Goal: Navigation & Orientation: Find specific page/section

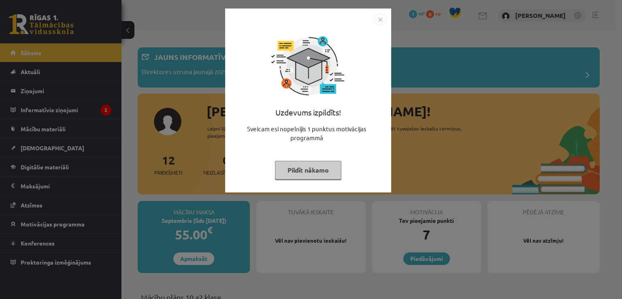
click at [316, 174] on button "Pildīt nākamo" at bounding box center [308, 170] width 66 height 19
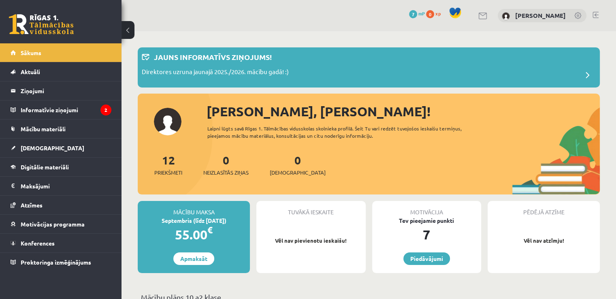
click at [575, 17] on link at bounding box center [578, 16] width 8 height 8
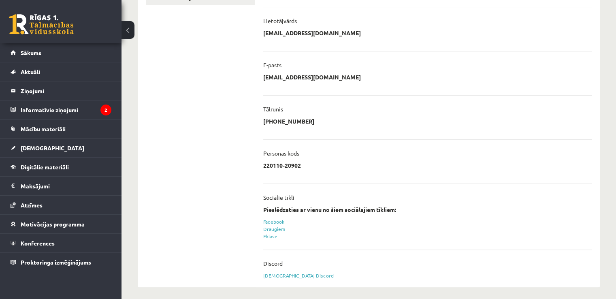
scroll to position [189, 0]
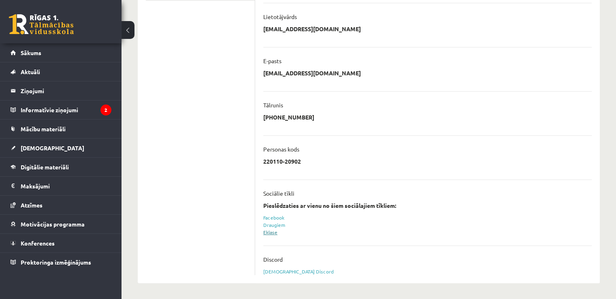
click at [274, 232] on link "Eklase" at bounding box center [270, 232] width 14 height 6
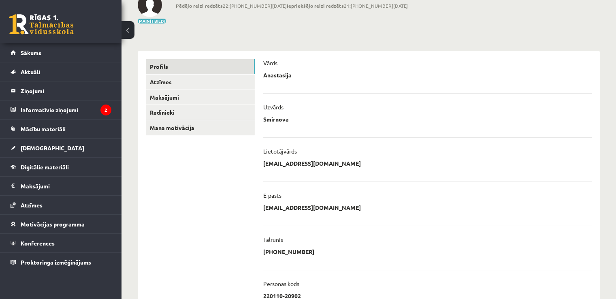
scroll to position [53, 0]
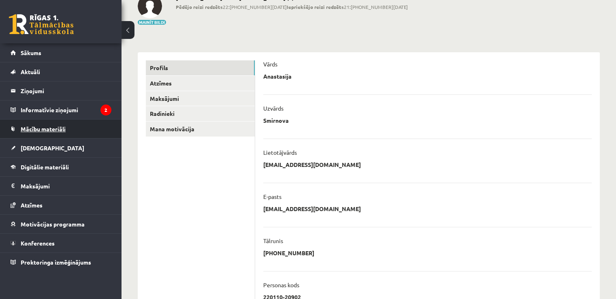
click at [49, 127] on span "Mācību materiāli" at bounding box center [43, 128] width 45 height 7
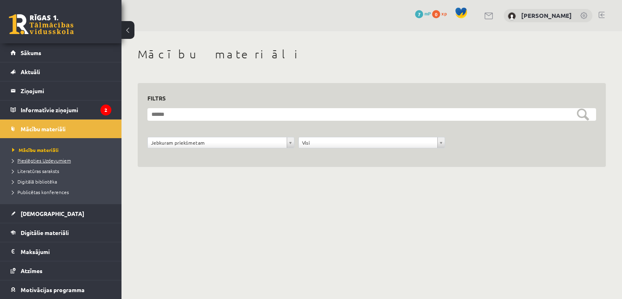
click at [64, 160] on span "Pieslēgties Uzdevumiem" at bounding box center [41, 160] width 59 height 6
click at [49, 170] on span "Literatūras saraksts" at bounding box center [35, 171] width 47 height 6
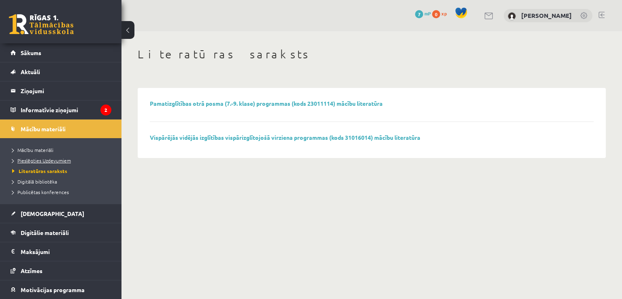
click at [49, 160] on span "Pieslēgties Uzdevumiem" at bounding box center [41, 160] width 59 height 6
click at [40, 159] on span "Pieslēgties Uzdevumiem" at bounding box center [44, 160] width 64 height 6
click at [55, 107] on legend "Informatīvie ziņojumi 2" at bounding box center [66, 109] width 91 height 19
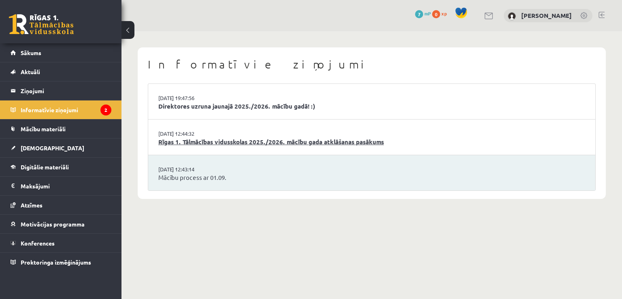
click at [216, 140] on link "Rīgas 1. Tālmācības vidusskolas 2025./2026. mācību gada atklāšanas pasākums" at bounding box center [371, 141] width 427 height 9
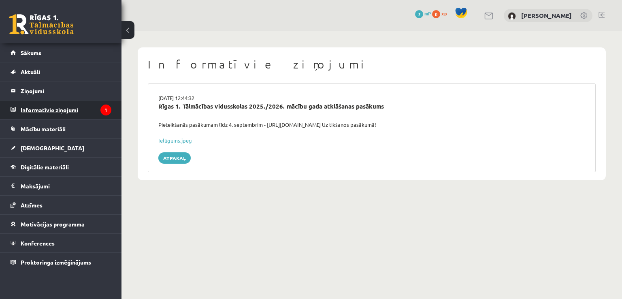
click at [71, 109] on legend "Informatīvie ziņojumi 1" at bounding box center [66, 109] width 91 height 19
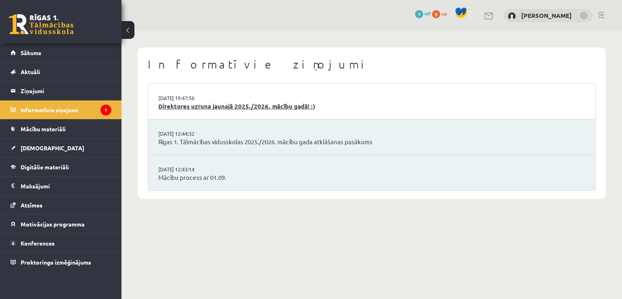
click at [229, 106] on link "Direktores uzruna jaunajā 2025./2026. mācību gadā! :)" at bounding box center [371, 106] width 427 height 9
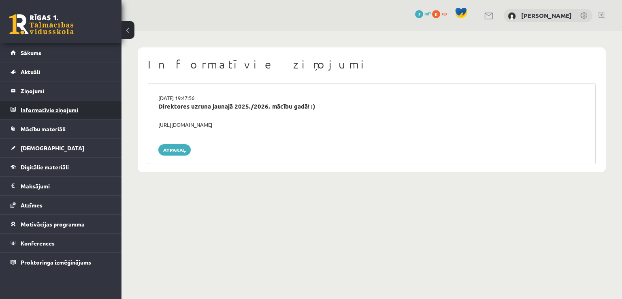
click at [45, 111] on legend "Informatīvie ziņojumi 0" at bounding box center [66, 109] width 91 height 19
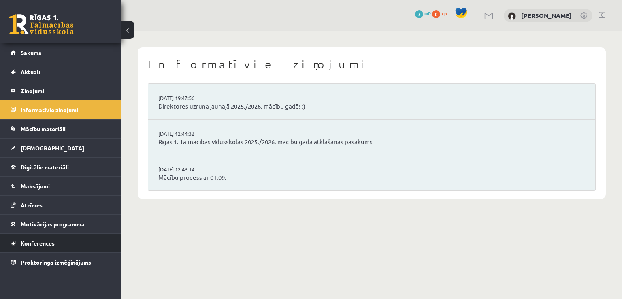
click at [50, 243] on span "Konferences" at bounding box center [38, 242] width 34 height 7
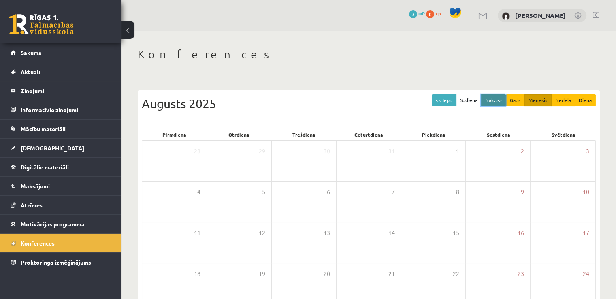
click at [495, 98] on button "Nāk. >>" at bounding box center [493, 100] width 25 height 12
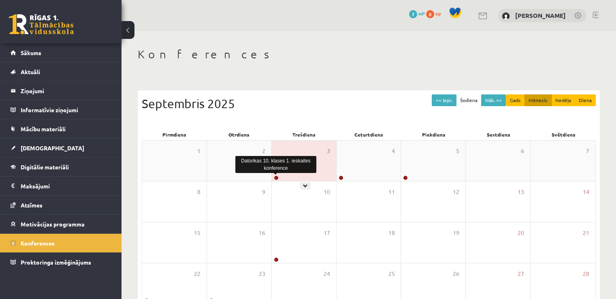
click at [276, 177] on link at bounding box center [276, 177] width 5 height 5
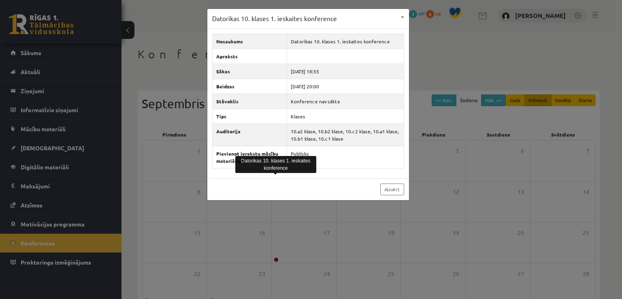
click at [314, 201] on div "Datorikas 10. klases 1. ieskaites konference × Nosaukums Datorikas 10. klases 1…" at bounding box center [311, 149] width 622 height 299
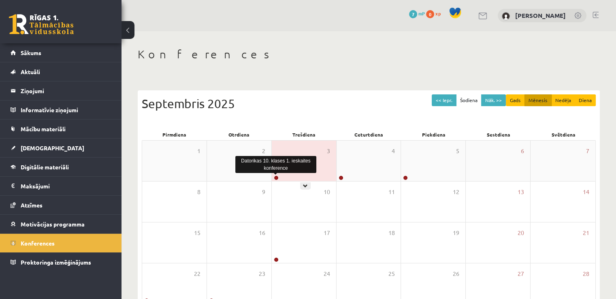
click at [277, 179] on link at bounding box center [276, 177] width 5 height 5
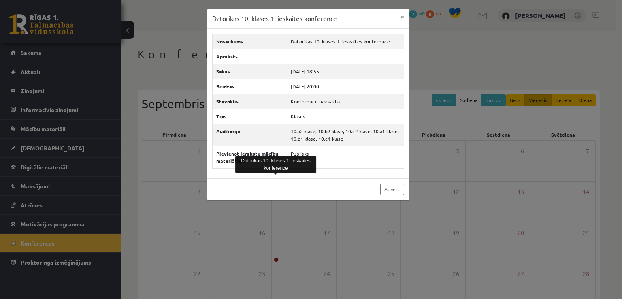
click at [439, 176] on div "Datorikas 10. klases 1. ieskaites konference × Nosaukums Datorikas 10. klases 1…" at bounding box center [311, 149] width 622 height 299
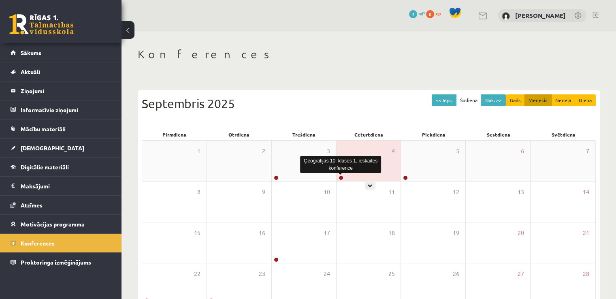
click at [341, 175] on link at bounding box center [341, 177] width 5 height 5
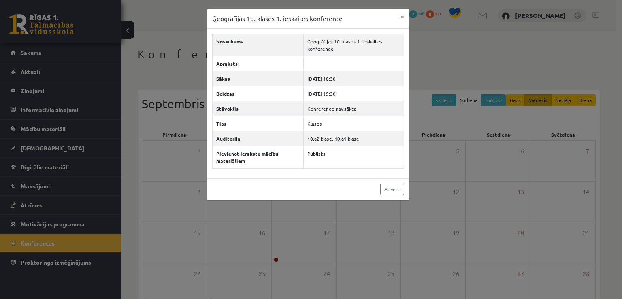
drag, startPoint x: 419, startPoint y: 146, endPoint x: 410, endPoint y: 166, distance: 21.8
click at [419, 147] on div "Ģeogrāfijas 10. klases 1. ieskaites konference × Nosaukums Ģeogrāfijas 10. klas…" at bounding box center [311, 149] width 622 height 299
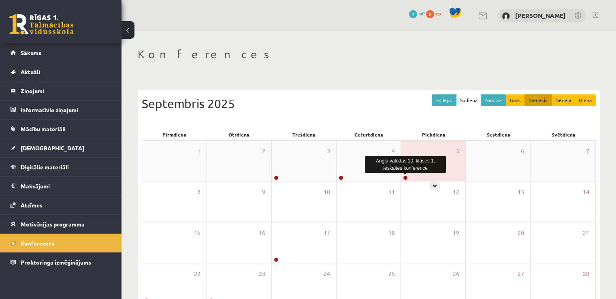
click at [404, 178] on link at bounding box center [405, 177] width 5 height 5
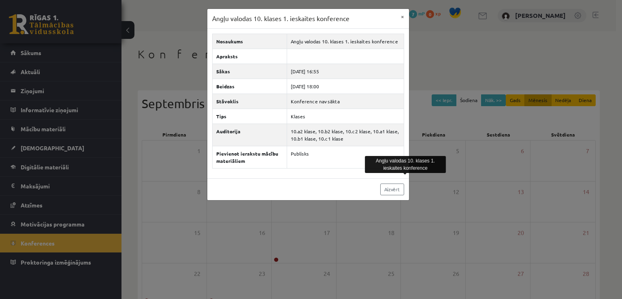
click at [420, 201] on div "Angļu valodas 10. klases 1. ieskaites konference × Nosaukums Angļu valodas 10. …" at bounding box center [311, 149] width 622 height 299
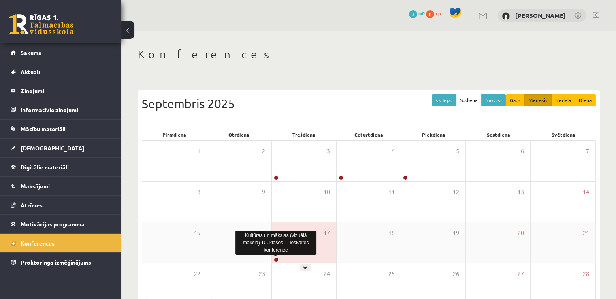
click at [275, 259] on link at bounding box center [276, 259] width 5 height 5
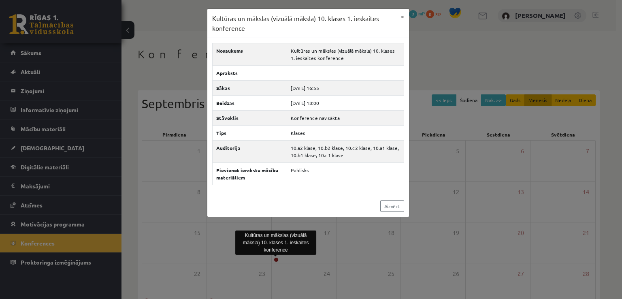
click at [360, 253] on div "Kultūras un mākslas (vizuālā māksla) 10. klases 1. ieskaites konference × Nosau…" at bounding box center [311, 149] width 622 height 299
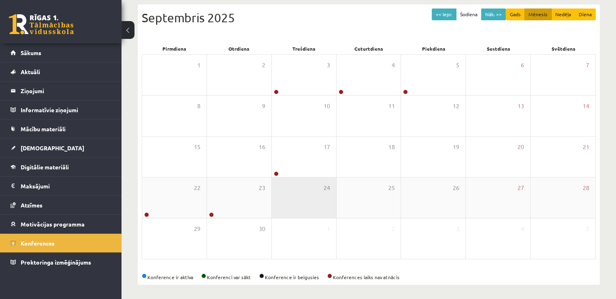
scroll to position [87, 0]
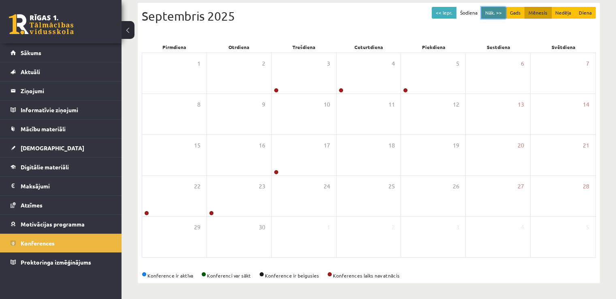
click at [488, 9] on button "Nāk. >>" at bounding box center [493, 13] width 25 height 12
click at [492, 13] on button "Nāk. >>" at bounding box center [493, 13] width 25 height 12
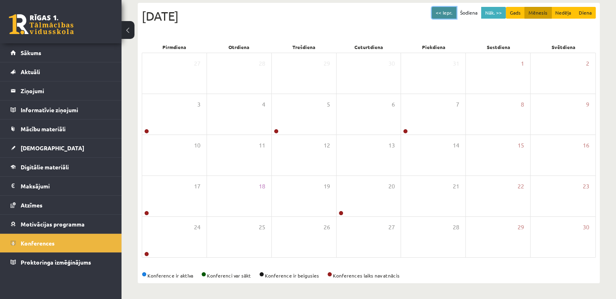
click at [444, 10] on button "<< Iepr." at bounding box center [444, 13] width 25 height 12
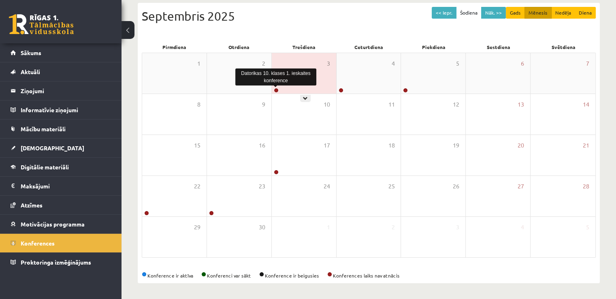
click at [277, 90] on link at bounding box center [276, 90] width 5 height 5
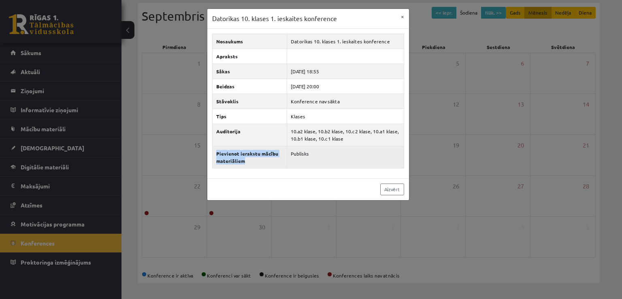
drag, startPoint x: 215, startPoint y: 150, endPoint x: 251, endPoint y: 162, distance: 37.5
click at [251, 162] on th "Pievienot ierakstu mācību materiāliem" at bounding box center [249, 157] width 75 height 22
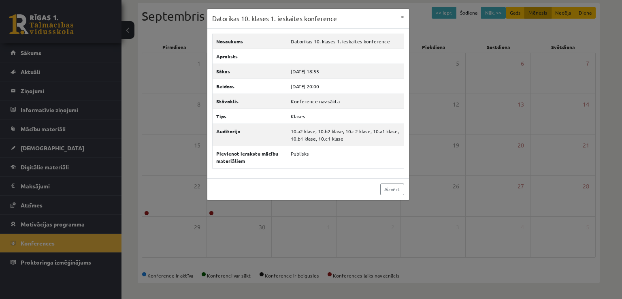
click at [272, 218] on div "Datorikas 10. klases 1. ieskaites konference × Nosaukums Datorikas 10. klases 1…" at bounding box center [311, 149] width 622 height 299
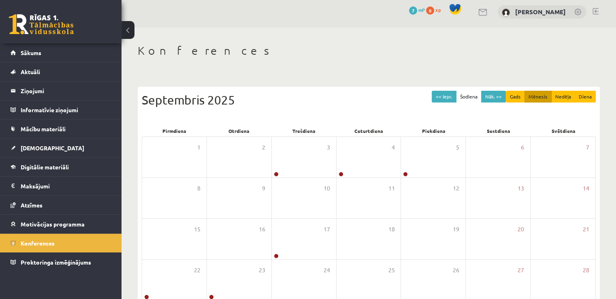
scroll to position [0, 0]
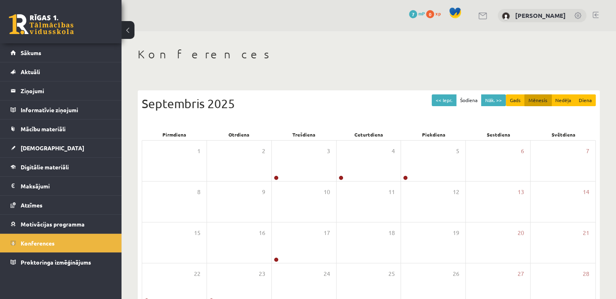
click at [502, 18] on img at bounding box center [506, 16] width 8 height 8
click at [525, 16] on link "[PERSON_NAME]" at bounding box center [540, 15] width 51 height 8
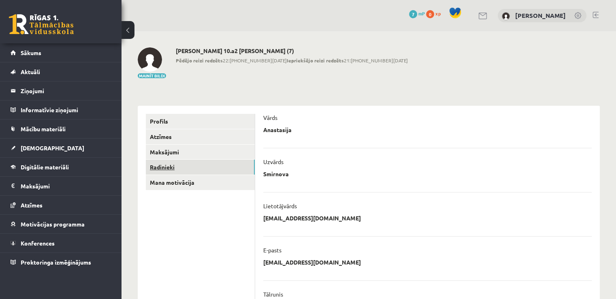
click at [172, 166] on link "Radinieki" at bounding box center [200, 167] width 109 height 15
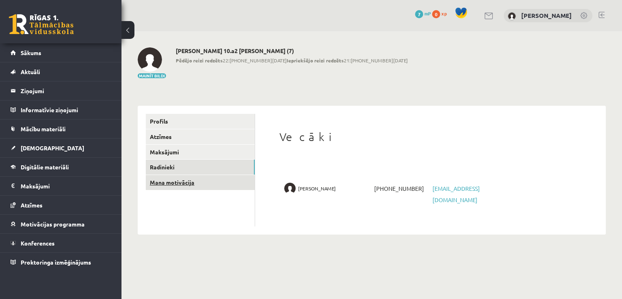
click at [179, 177] on link "Mana motivācija" at bounding box center [200, 182] width 109 height 15
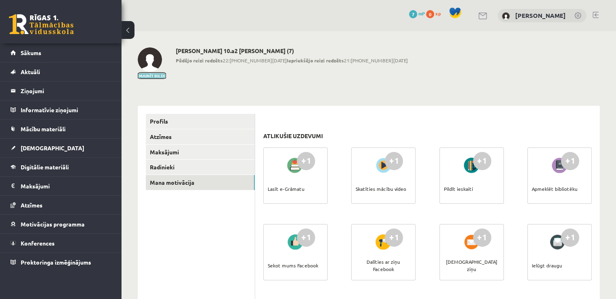
click at [149, 73] on button "Mainīt bildi" at bounding box center [152, 75] width 28 height 5
click at [23, 60] on link "Sākums" at bounding box center [61, 52] width 101 height 19
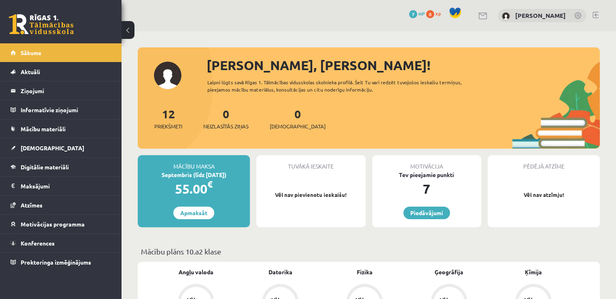
click at [169, 84] on div "[PERSON_NAME], [PERSON_NAME]! Laipni lūgts savā Rīgas 1. Tālmācības vidusskolas…" at bounding box center [369, 101] width 462 height 93
click at [521, 17] on link "[PERSON_NAME]" at bounding box center [540, 15] width 51 height 8
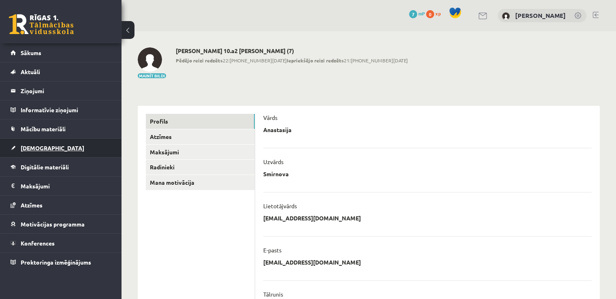
click at [40, 147] on span "[DEMOGRAPHIC_DATA]" at bounding box center [53, 147] width 64 height 7
